Goal: Task Accomplishment & Management: Manage account settings

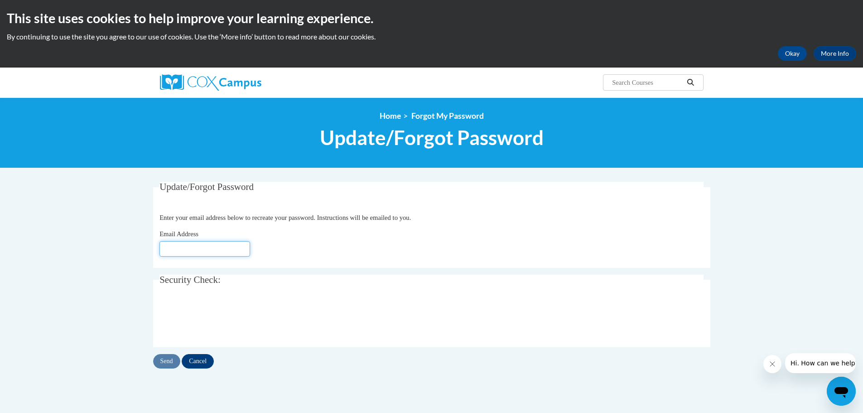
click at [224, 248] on input "Email Address" at bounding box center [204, 248] width 91 height 15
type input "[PERSON_NAME][EMAIL_ADDRESS][DOMAIN_NAME]"
click at [170, 362] on input "Send" at bounding box center [166, 361] width 27 height 14
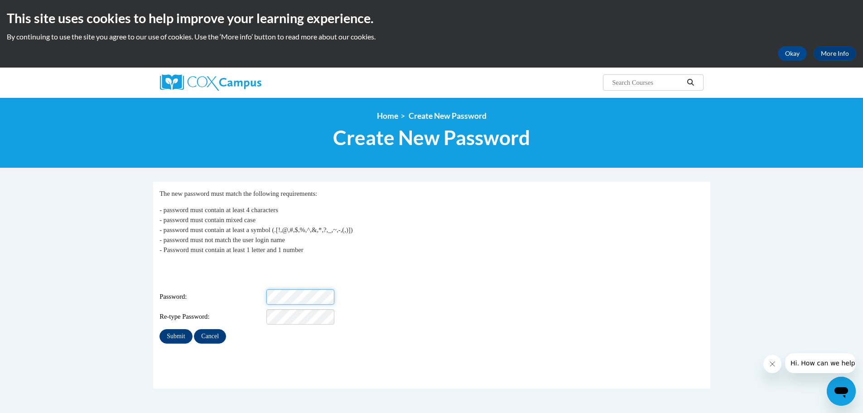
click at [241, 289] on div "Password:" at bounding box center [431, 296] width 544 height 15
